Goal: Transaction & Acquisition: Book appointment/travel/reservation

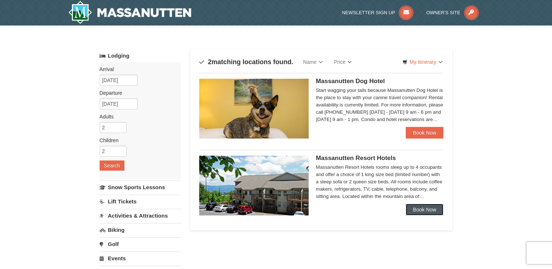
click at [428, 210] on link "Book Now" at bounding box center [425, 210] width 38 height 12
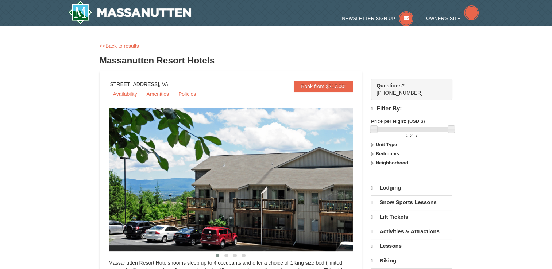
select select "10"
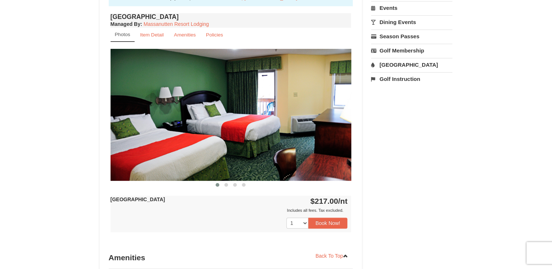
scroll to position [255, 0]
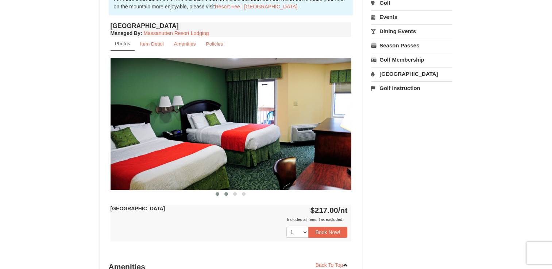
click at [228, 195] on button at bounding box center [226, 193] width 9 height 7
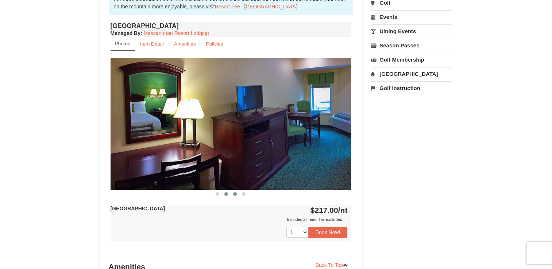
click at [237, 195] on button at bounding box center [234, 193] width 9 height 7
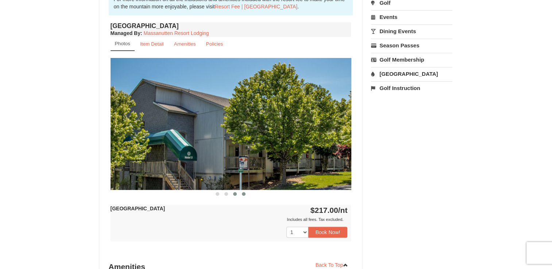
click at [244, 196] on button at bounding box center [243, 193] width 9 height 7
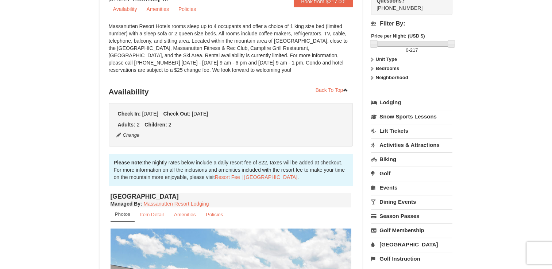
scroll to position [219, 0]
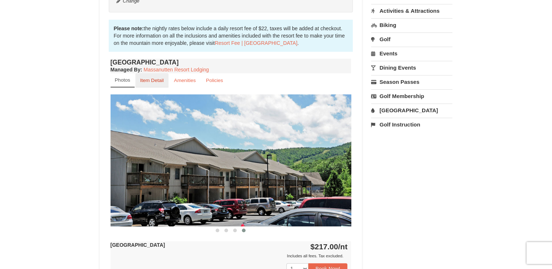
click at [153, 81] on small "Item Detail" at bounding box center [152, 80] width 24 height 5
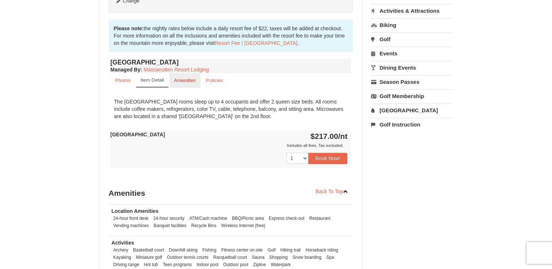
click at [179, 81] on small "Amenities" at bounding box center [185, 80] width 22 height 5
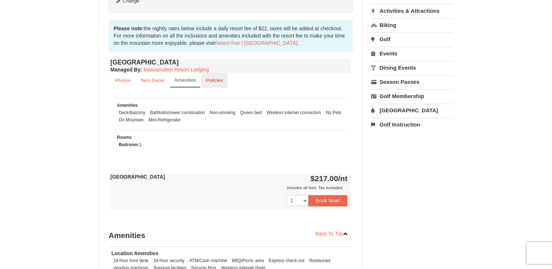
click at [213, 83] on link "Policies" at bounding box center [214, 80] width 27 height 14
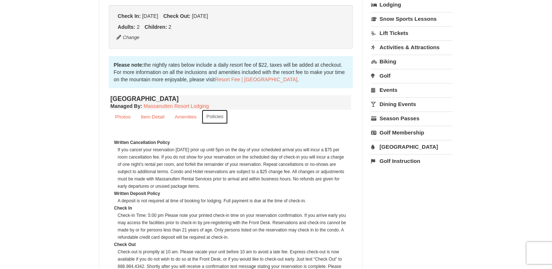
scroll to position [182, 0]
click at [125, 117] on small "Photos" at bounding box center [122, 116] width 15 height 5
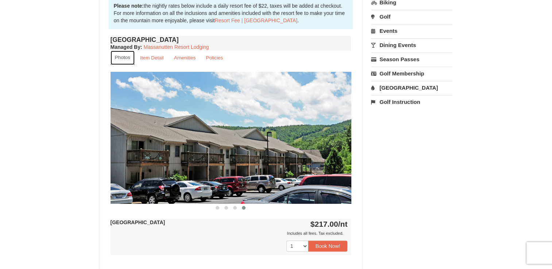
scroll to position [328, 0]
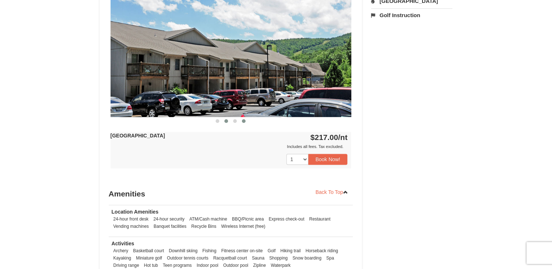
click at [222, 122] on button at bounding box center [226, 120] width 9 height 7
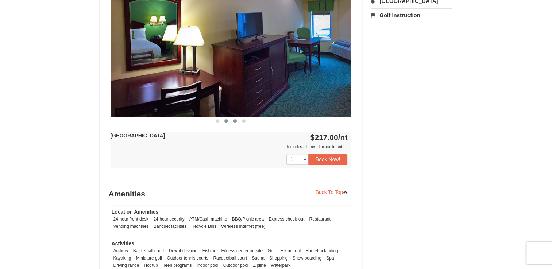
click at [233, 121] on span at bounding box center [235, 121] width 4 height 4
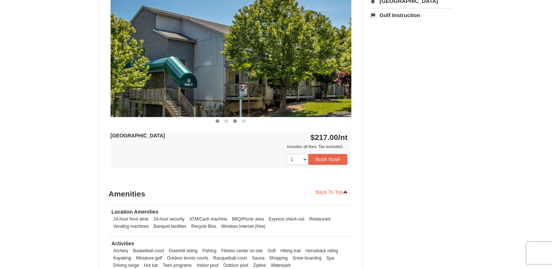
click at [216, 121] on span at bounding box center [218, 121] width 4 height 4
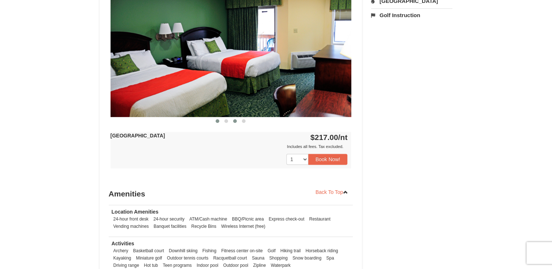
click at [234, 120] on span at bounding box center [235, 121] width 4 height 4
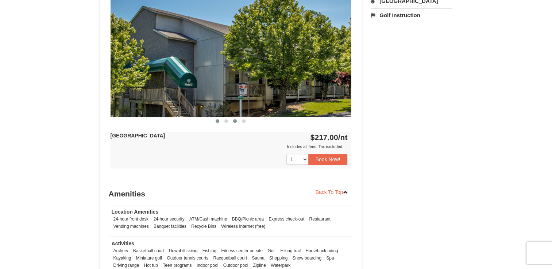
click at [214, 122] on button at bounding box center [217, 120] width 9 height 7
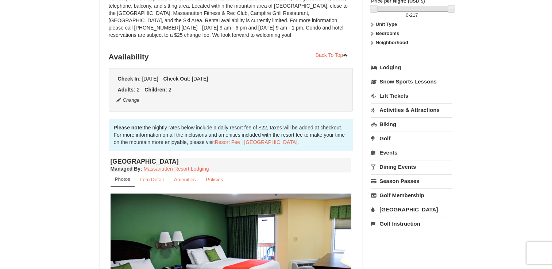
scroll to position [73, 0]
